Goal: Information Seeking & Learning: Learn about a topic

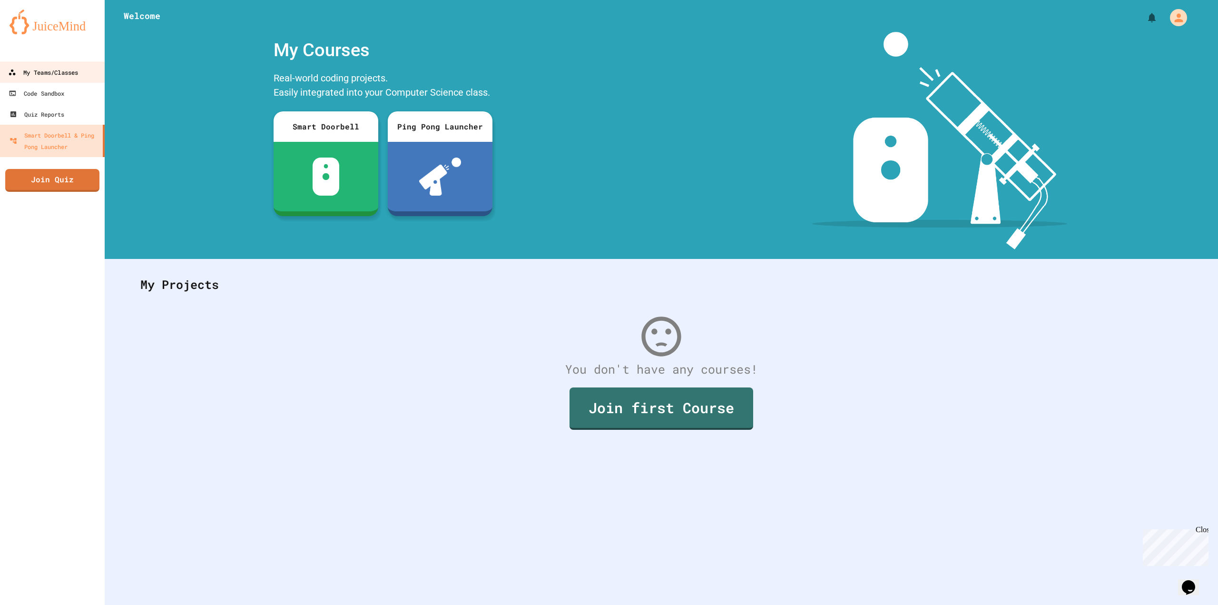
click at [52, 70] on div "My Teams/Classes" at bounding box center [43, 73] width 70 height 12
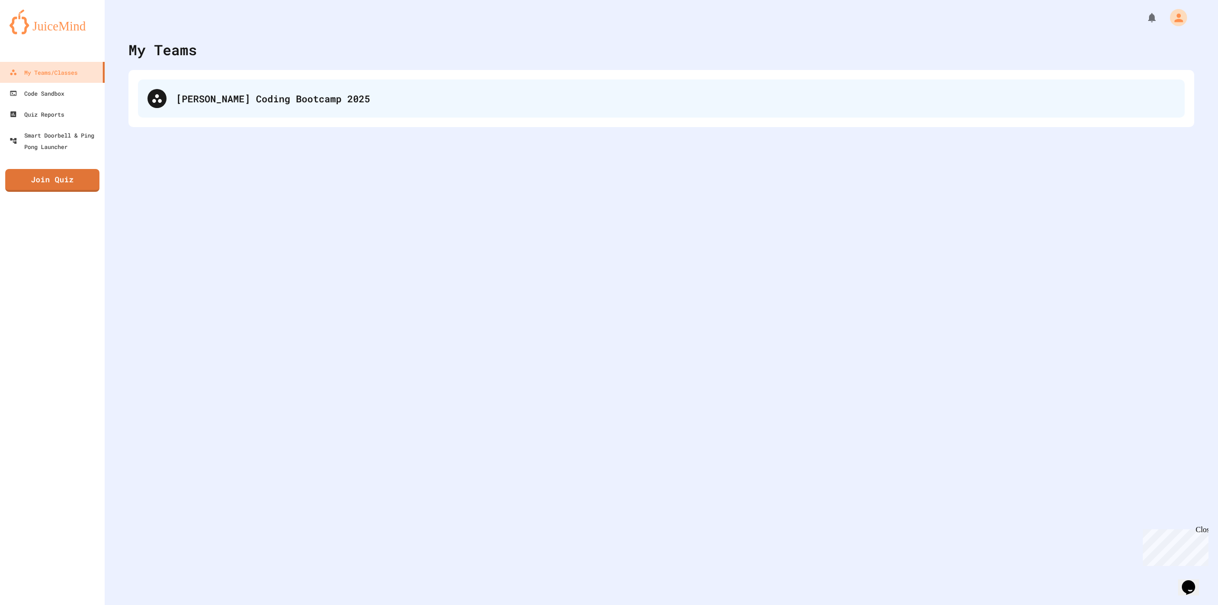
click at [310, 101] on div "[PERSON_NAME] Coding Bootcamp 2025" at bounding box center [675, 98] width 999 height 14
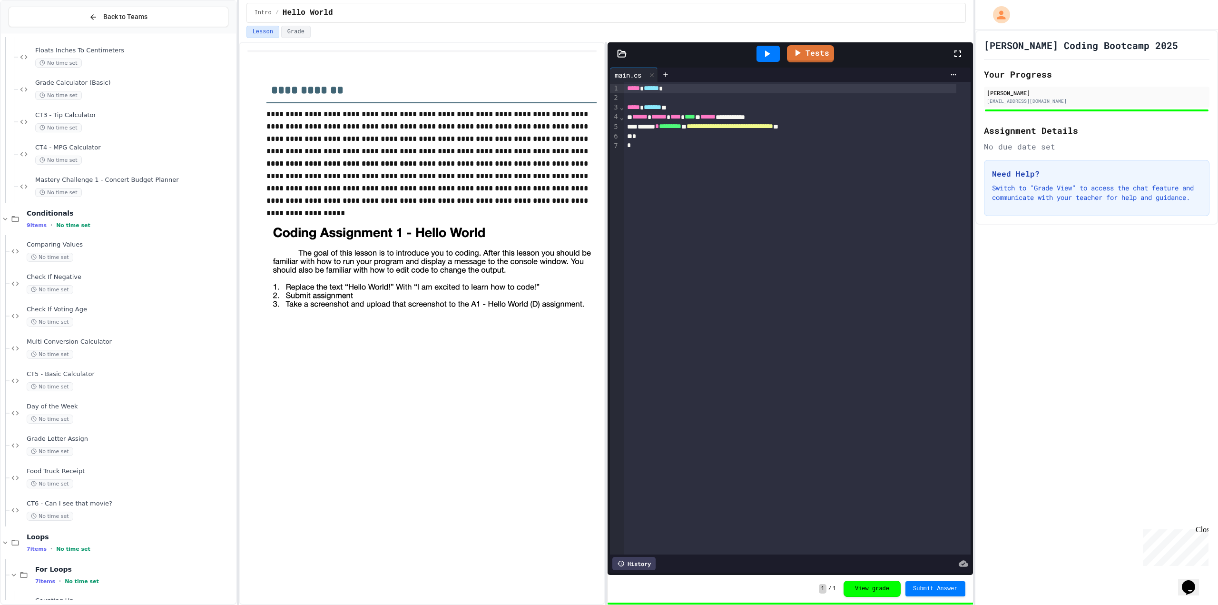
scroll to position [937, 0]
click at [74, 560] on div "Drawing a Triangle No time set" at bounding box center [127, 546] width 218 height 32
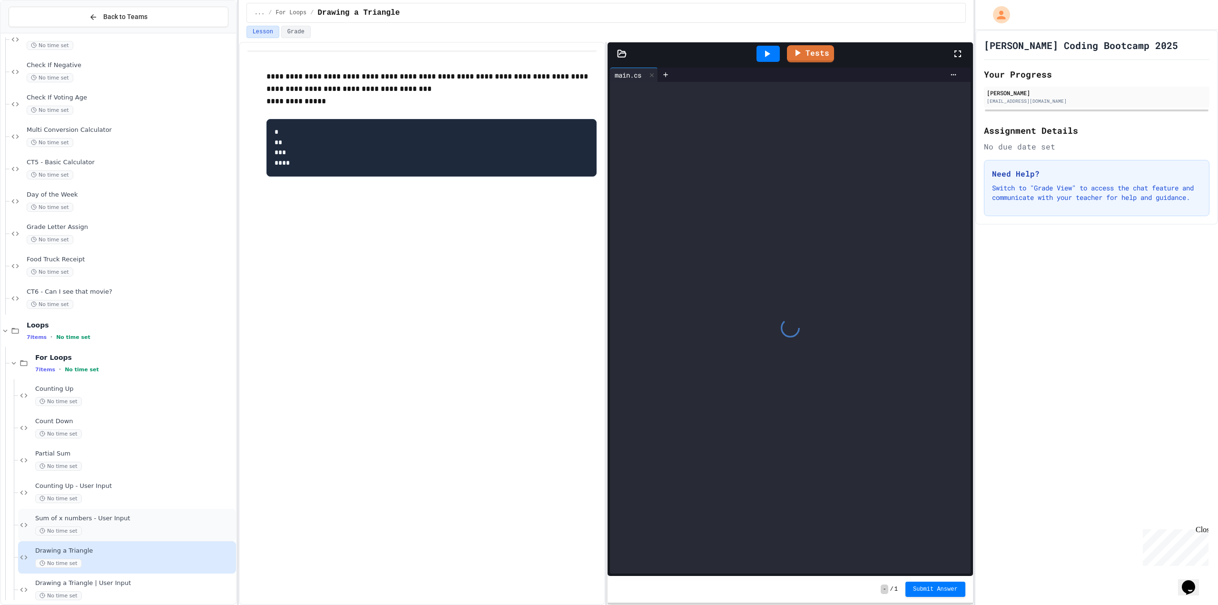
click at [83, 521] on span "Sum of x numbers - User Input" at bounding box center [134, 518] width 199 height 8
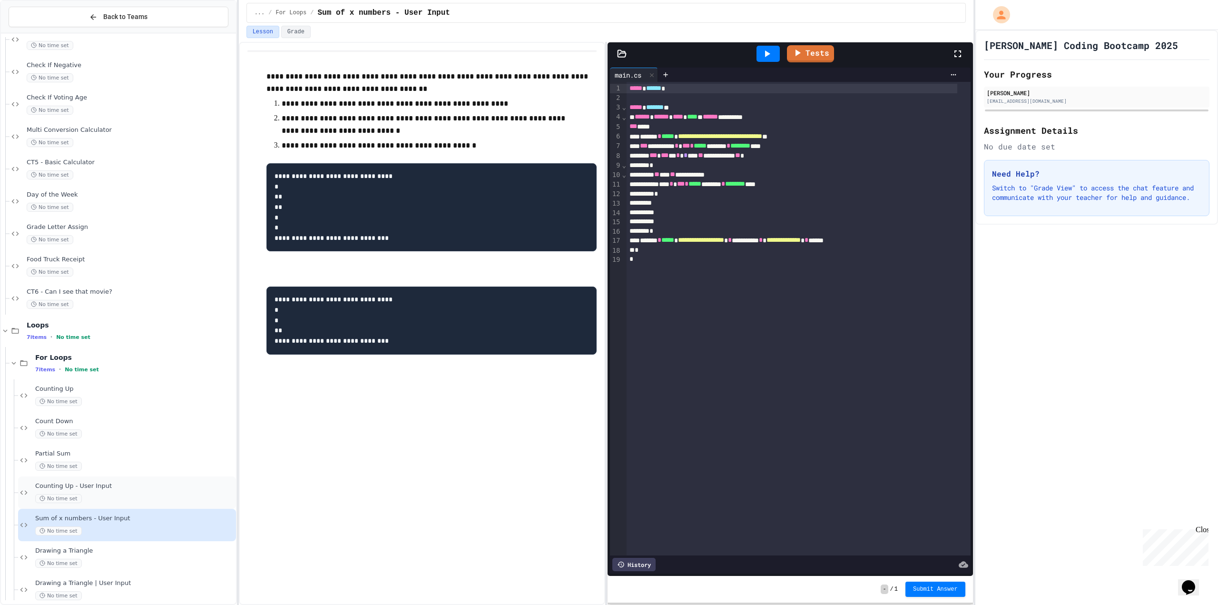
click at [78, 498] on span "No time set" at bounding box center [58, 498] width 47 height 9
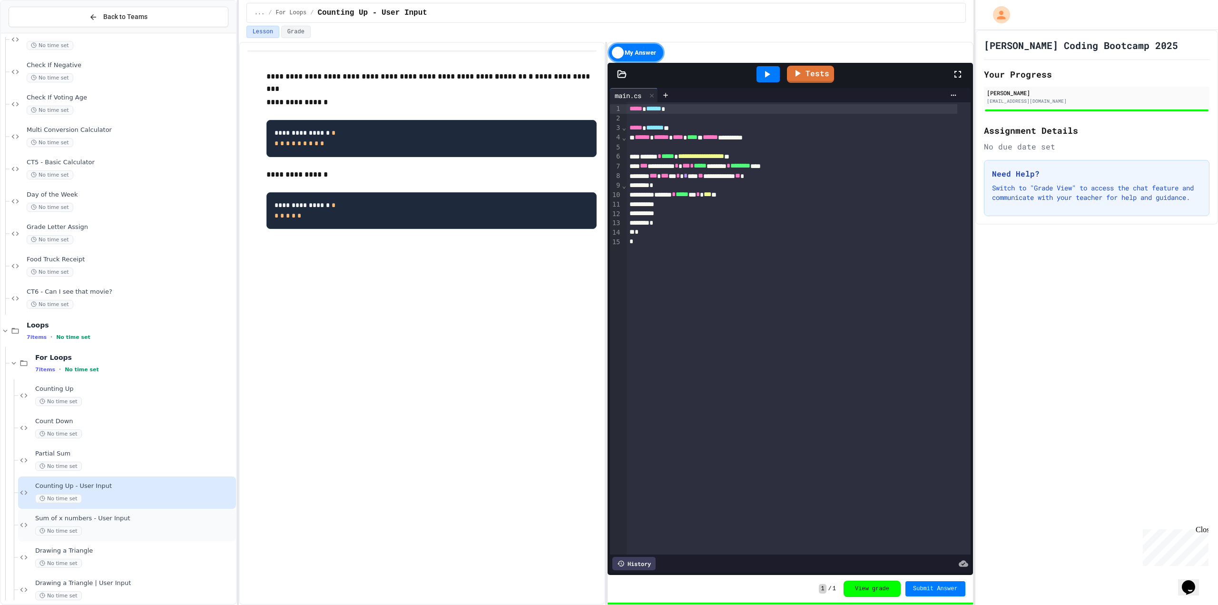
click at [85, 513] on div "Sum of x numbers - User Input No time set" at bounding box center [127, 525] width 218 height 32
